Goal: Task Accomplishment & Management: Manage account settings

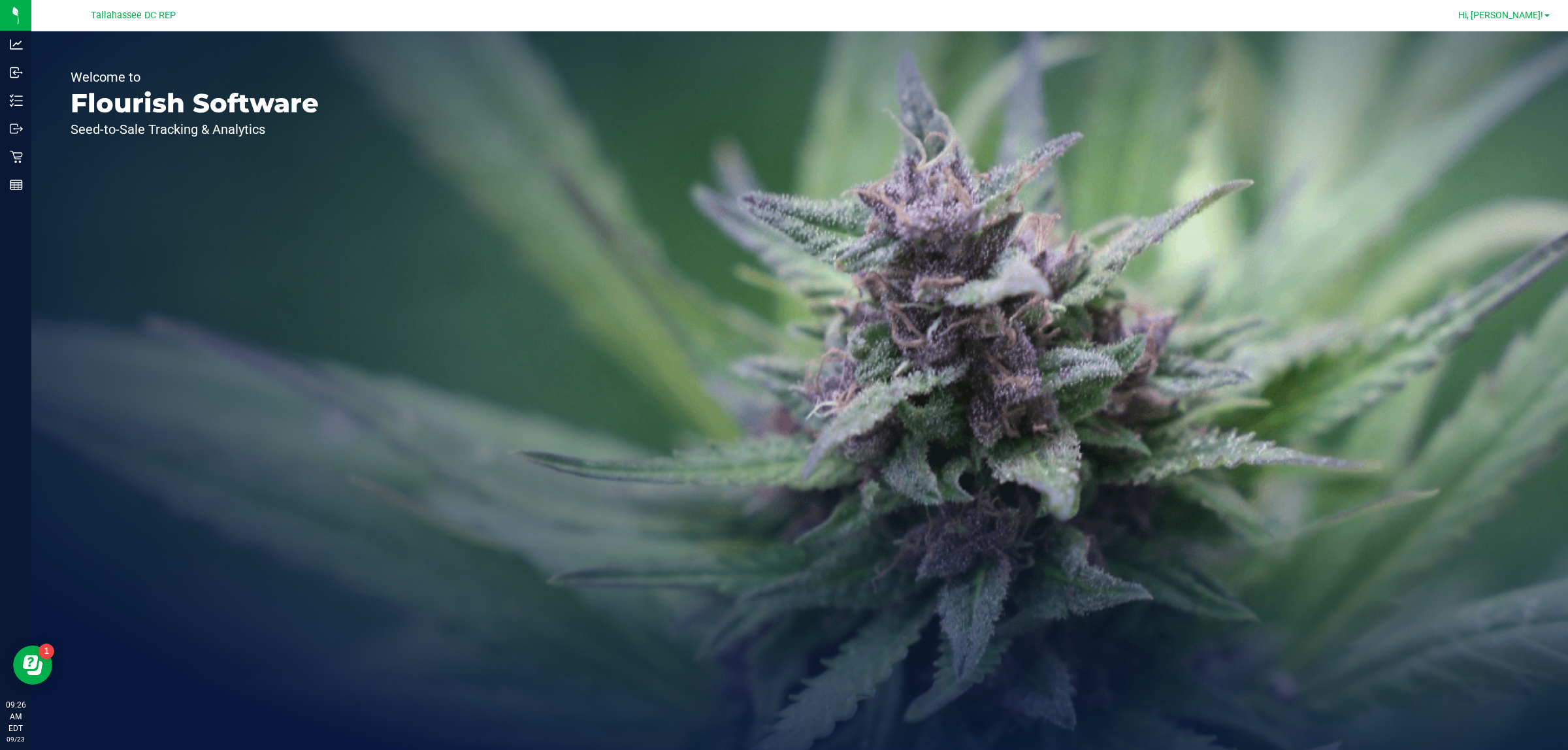
click at [1511, 11] on span "Hi, [PERSON_NAME]!" at bounding box center [1500, 15] width 85 height 10
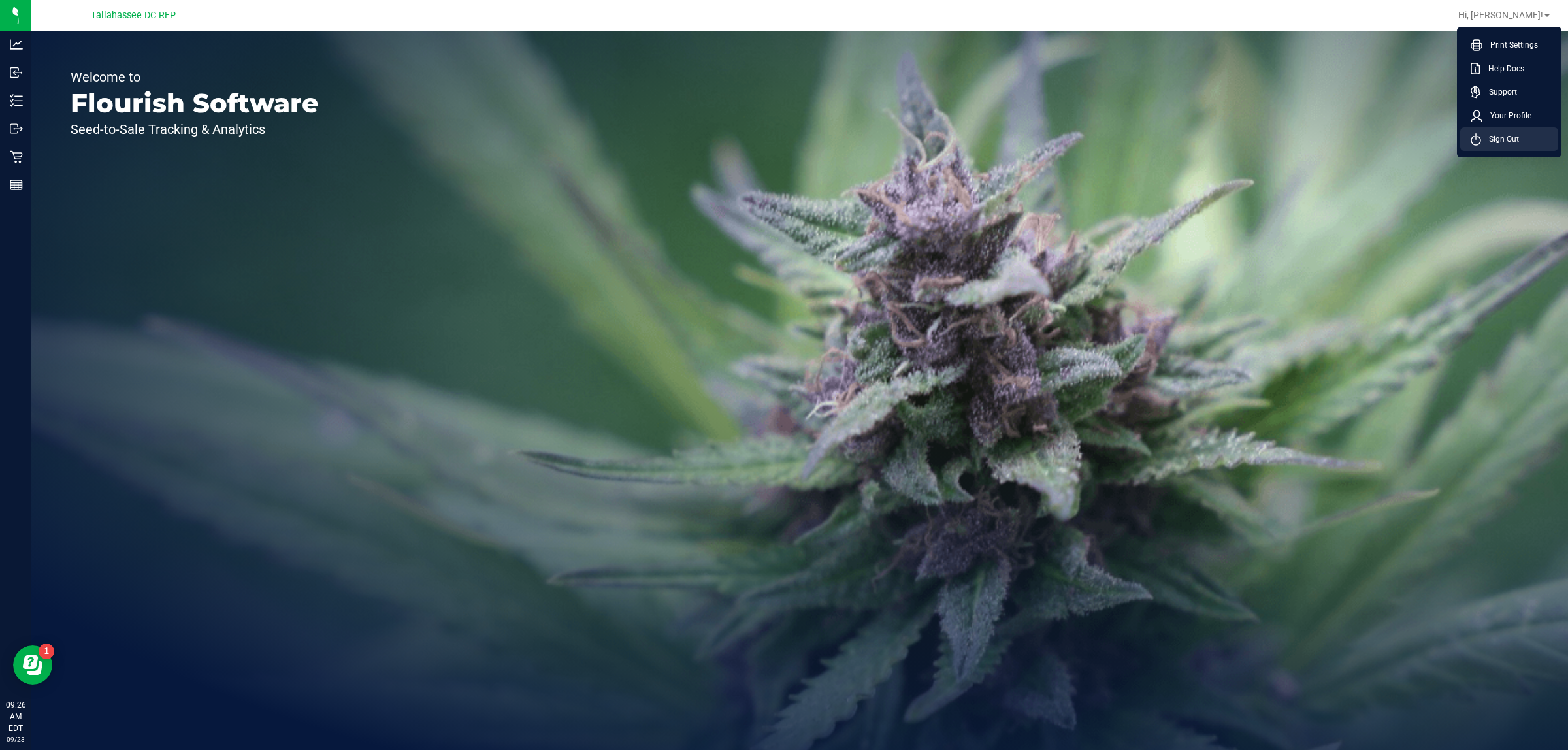
click at [1486, 134] on span "Sign Out" at bounding box center [1499, 139] width 38 height 13
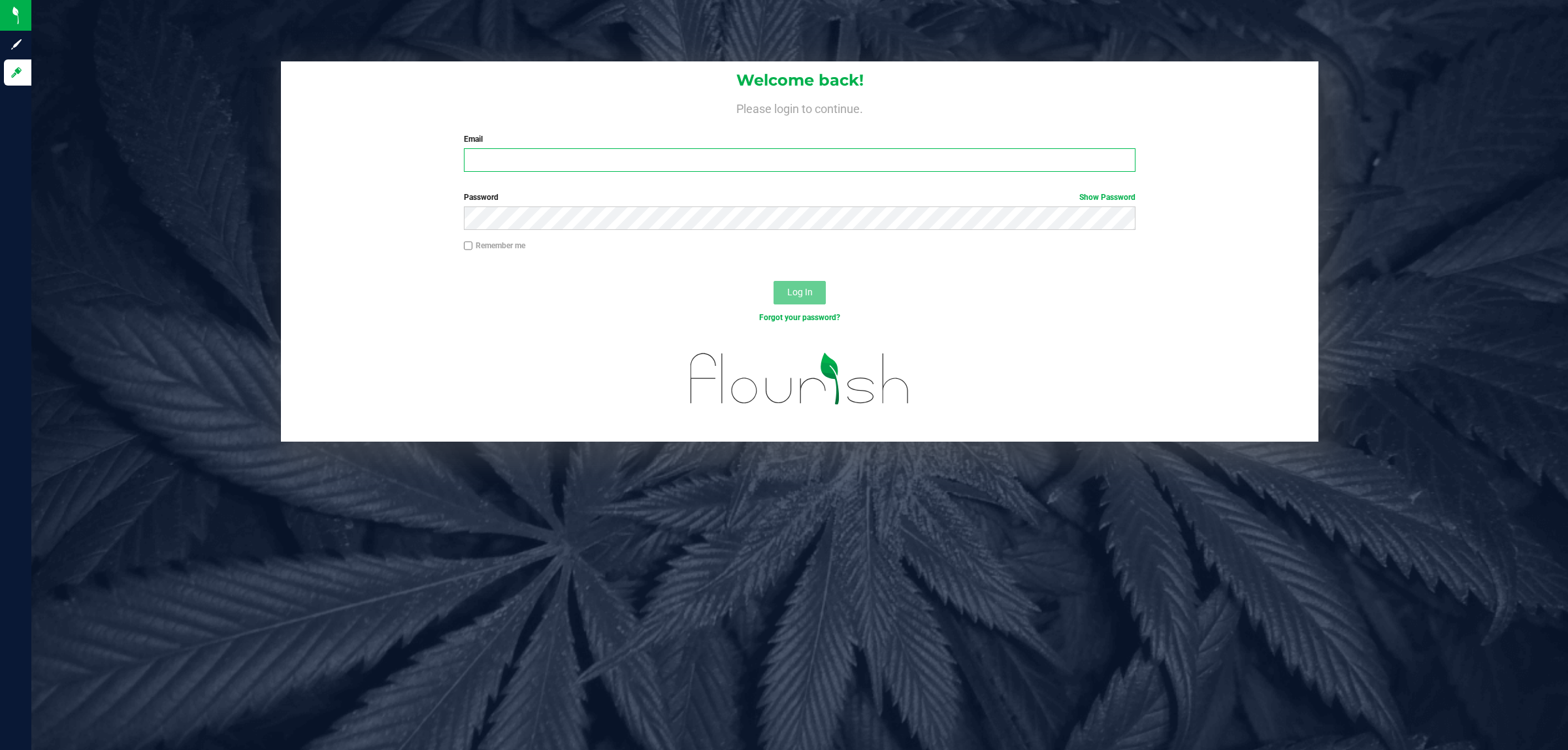
click at [595, 167] on input "Email" at bounding box center [800, 160] width 672 height 23
type input "[PERSON_NAME][EMAIL_ADDRESS][DOMAIN_NAME]"
click at [773, 281] on button "Log In" at bounding box center [799, 293] width 52 height 23
